Goal: Information Seeking & Learning: Learn about a topic

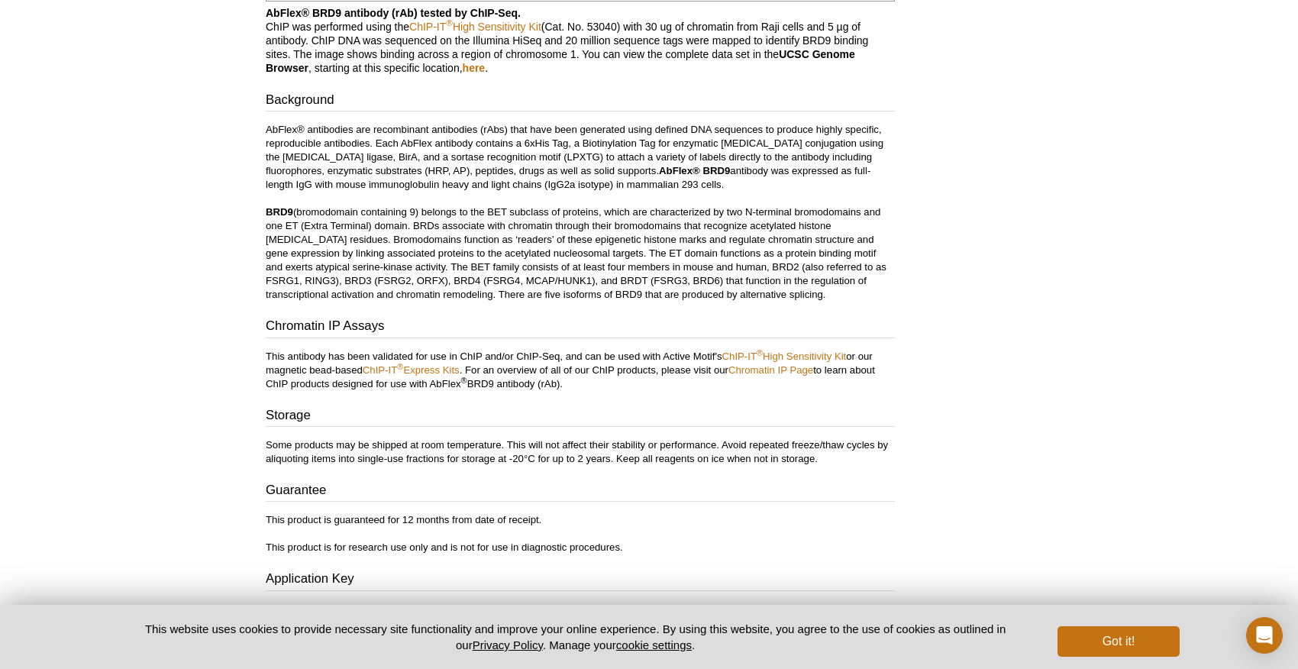
scroll to position [1062, 0]
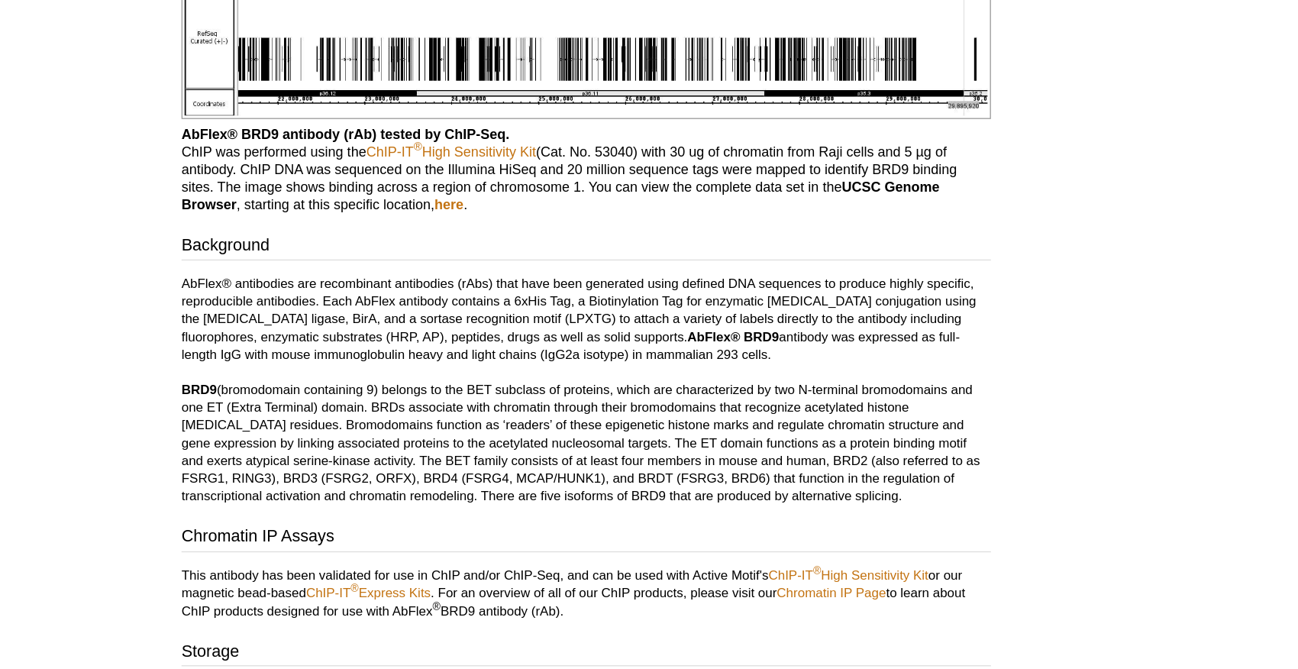
scroll to position [937, 0]
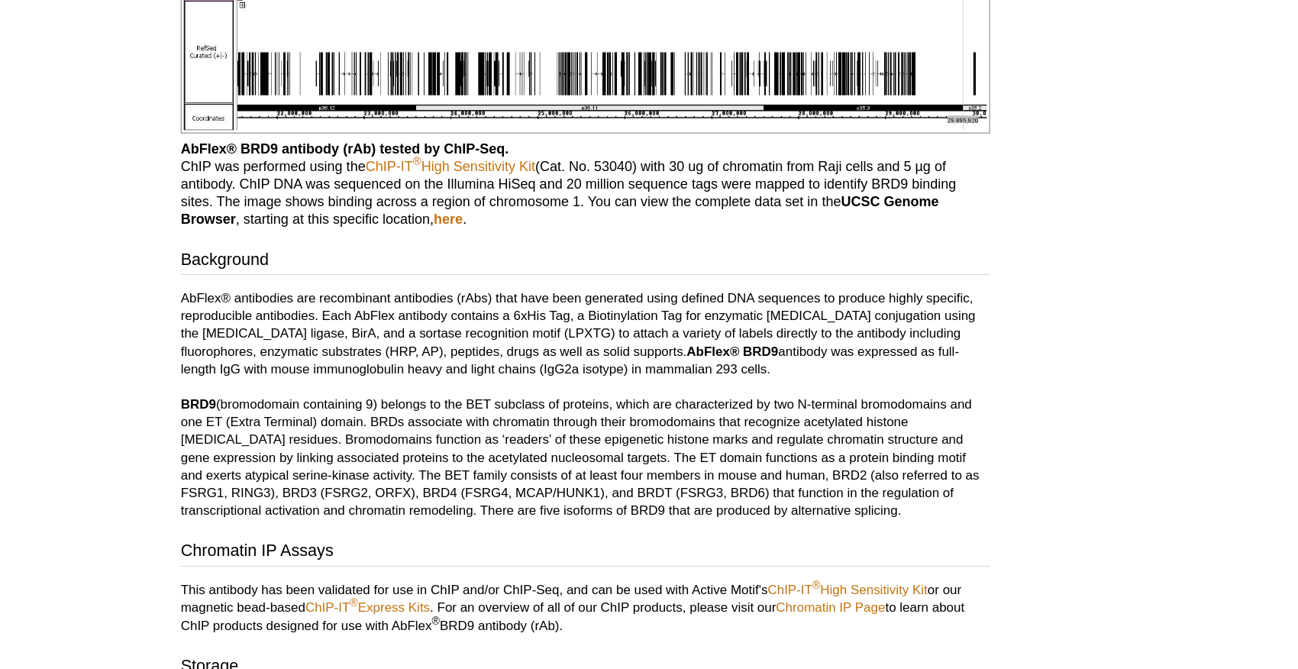
click at [636, 299] on p "AbFlex® antibodies are recombinant antibodies (rAbs) that have been generated u…" at bounding box center [580, 314] width 629 height 179
